Goal: Transaction & Acquisition: Purchase product/service

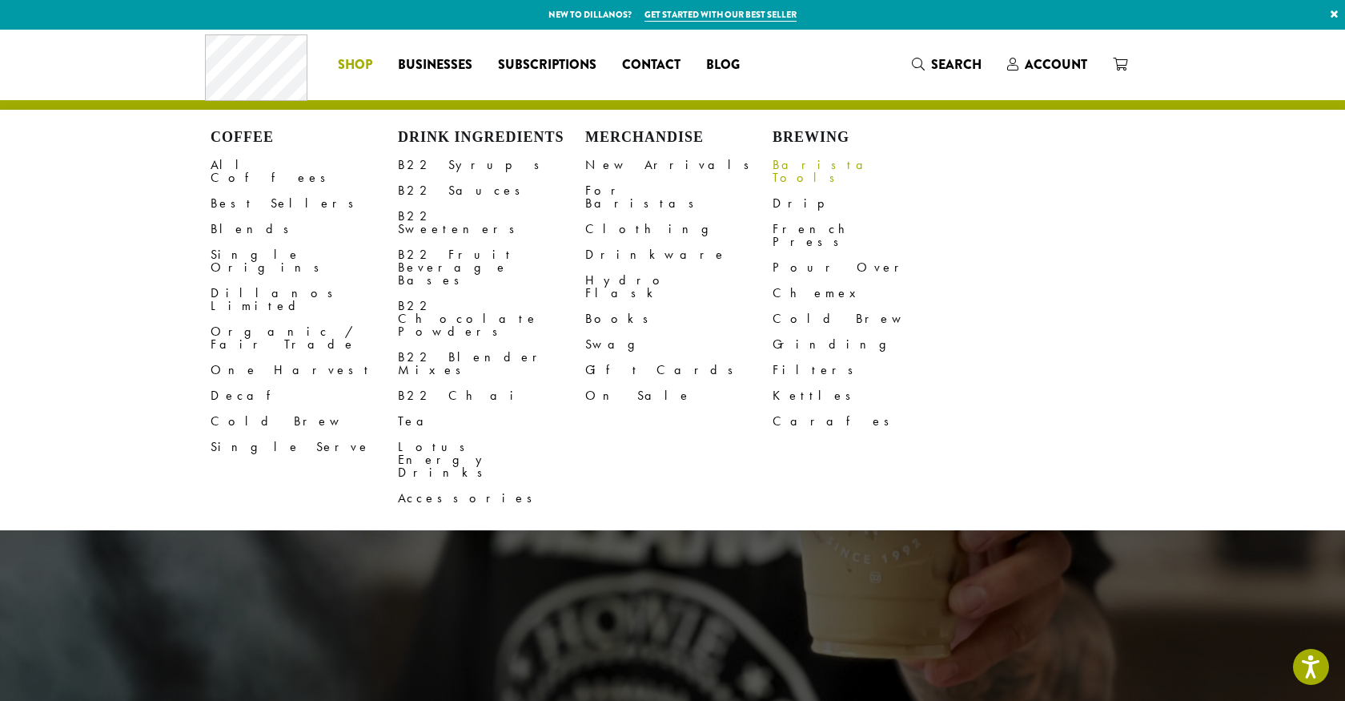
click at [790, 169] on link "Barista Tools" at bounding box center [866, 171] width 187 height 38
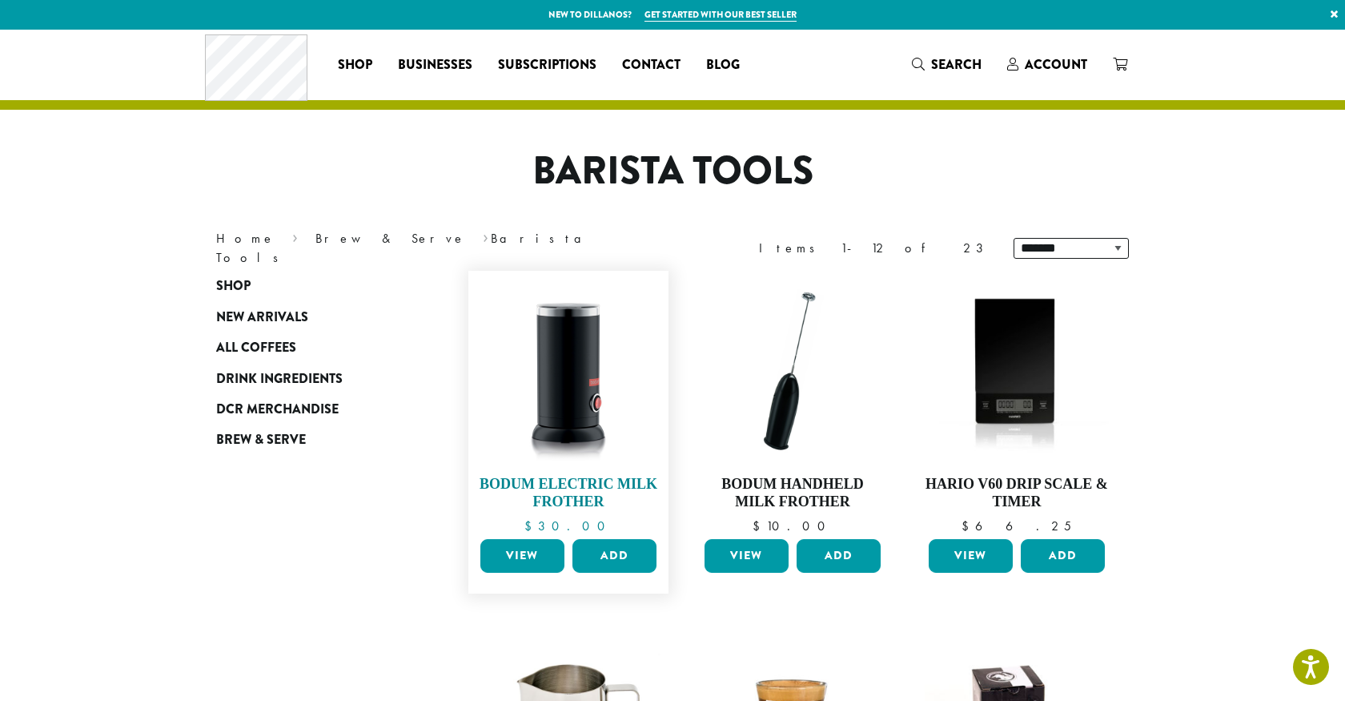
click at [592, 435] on img at bounding box center [568, 371] width 184 height 184
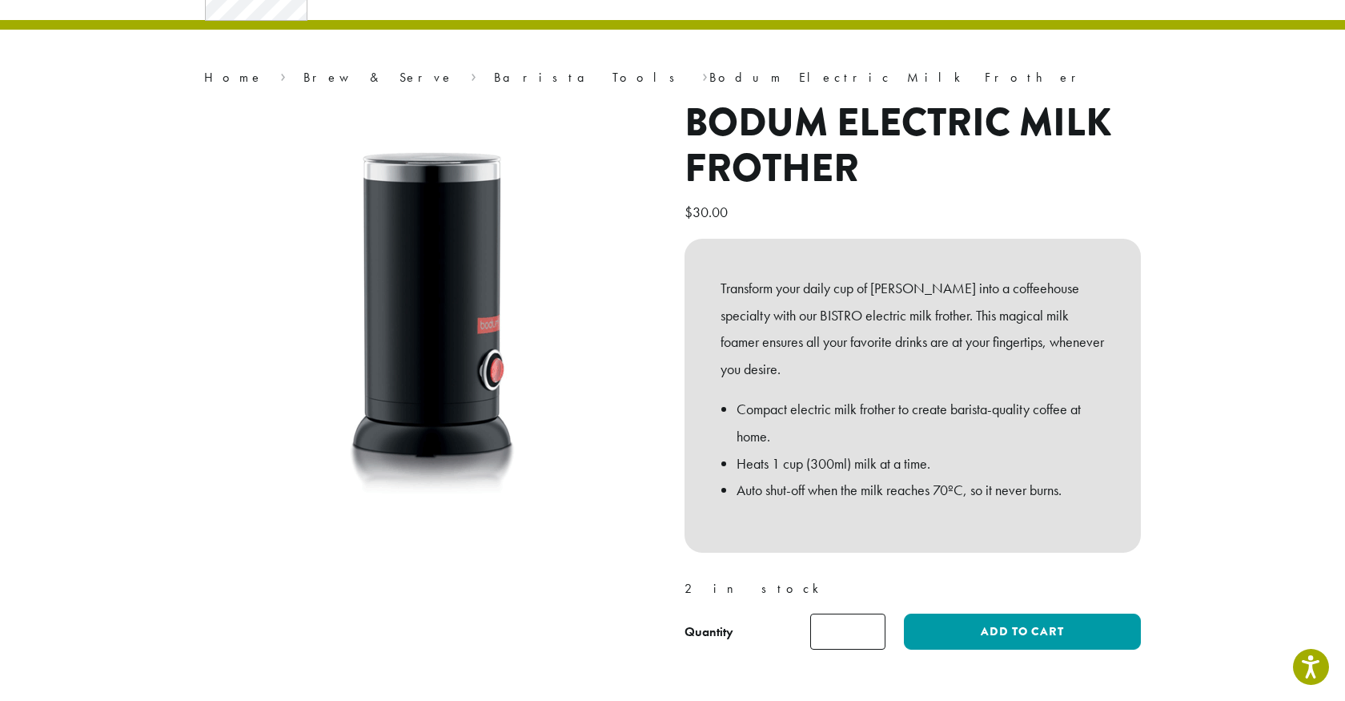
scroll to position [76, 0]
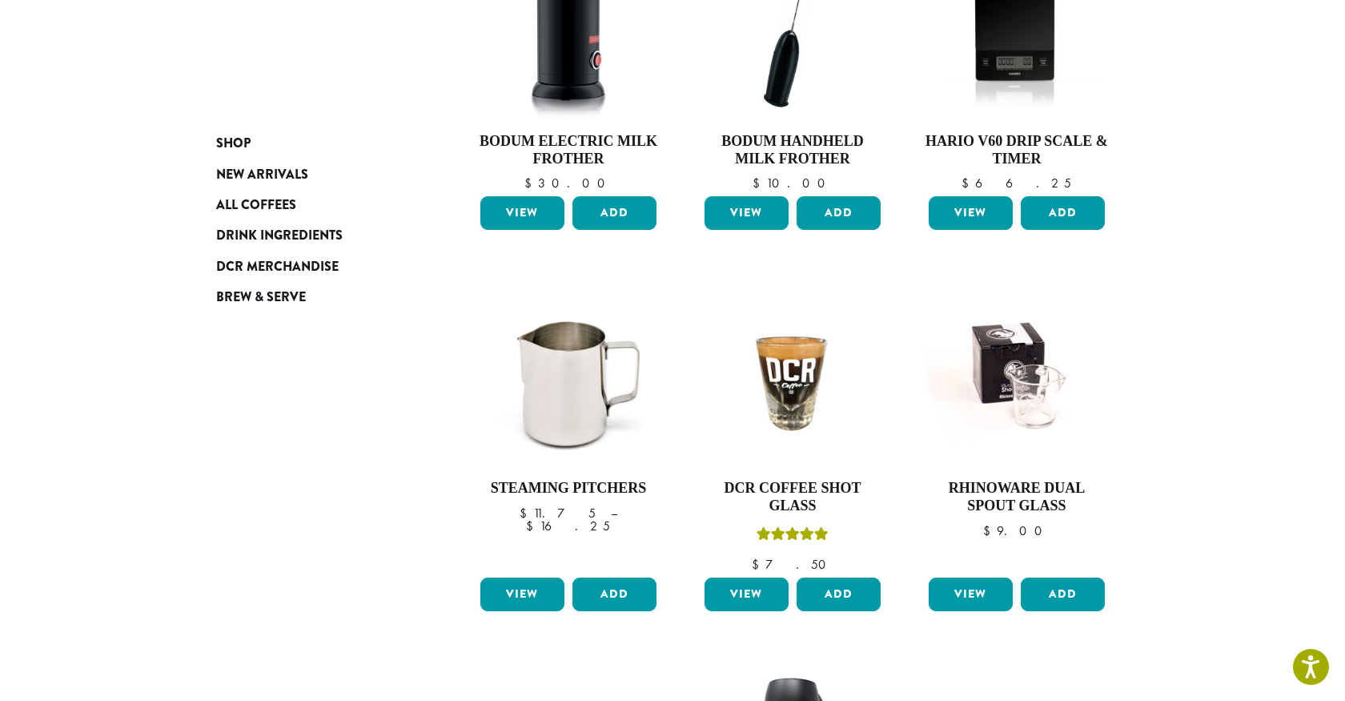
scroll to position [344, 0]
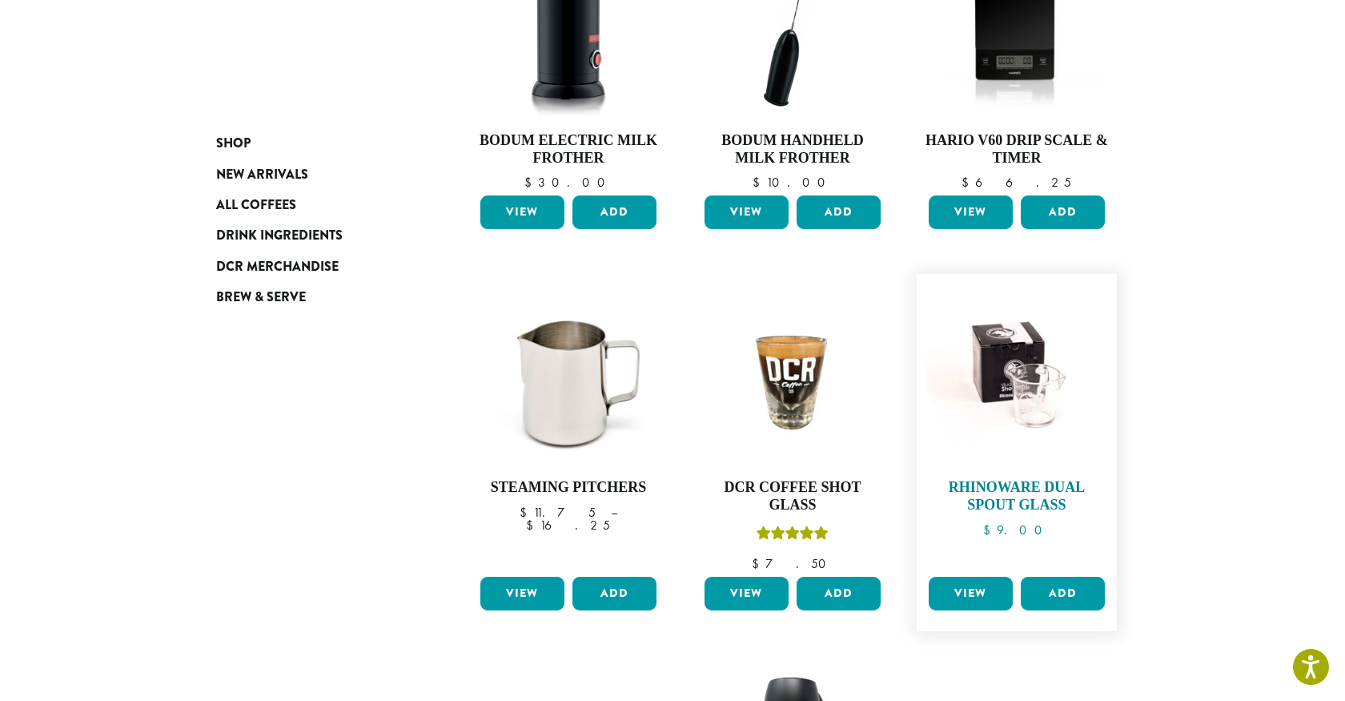
click at [1025, 402] on img at bounding box center [1017, 374] width 184 height 184
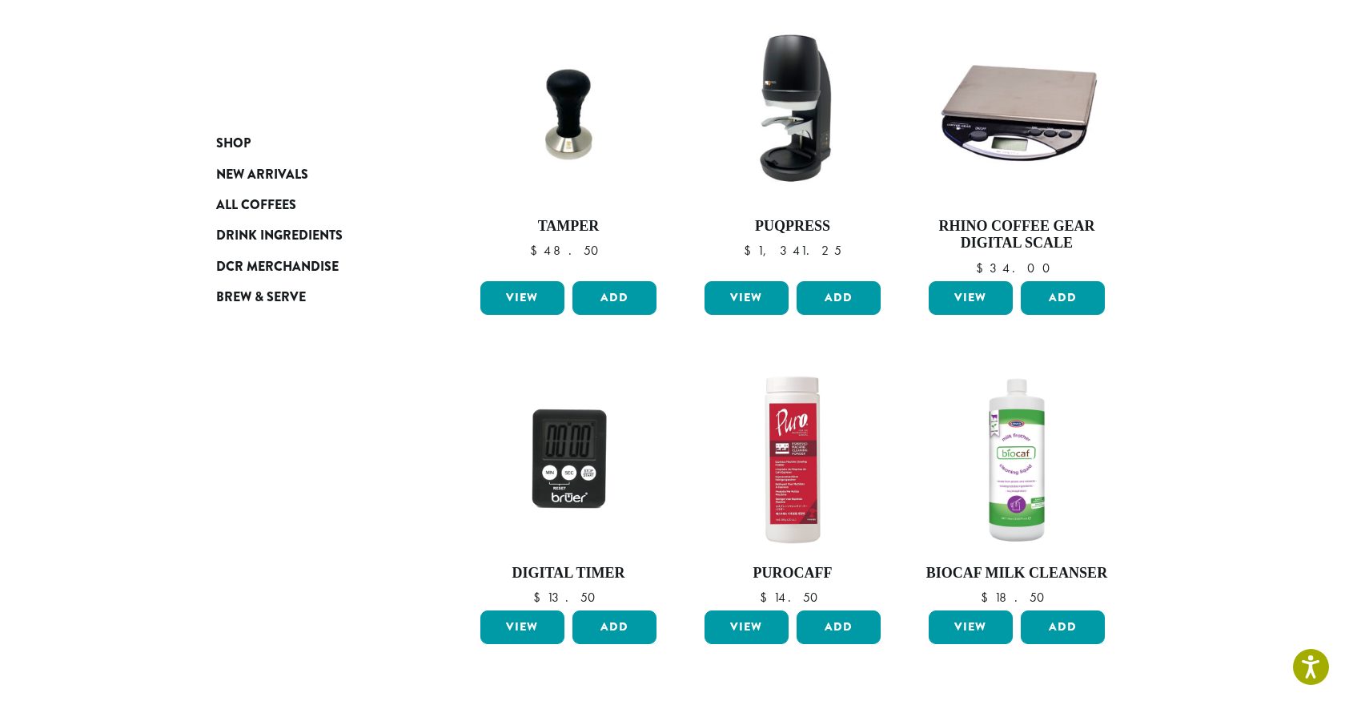
scroll to position [1284, 0]
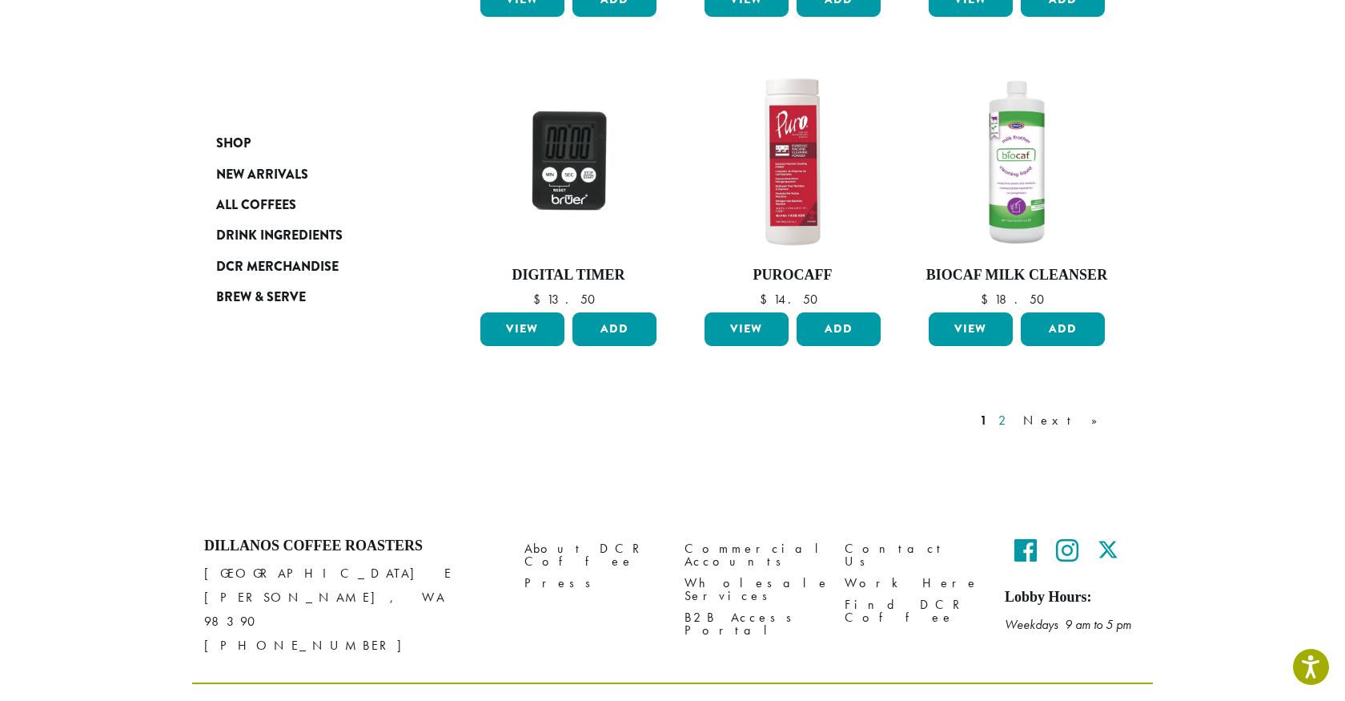
click at [1015, 411] on link "2" at bounding box center [1005, 420] width 20 height 19
